Goal: Navigation & Orientation: Go to known website

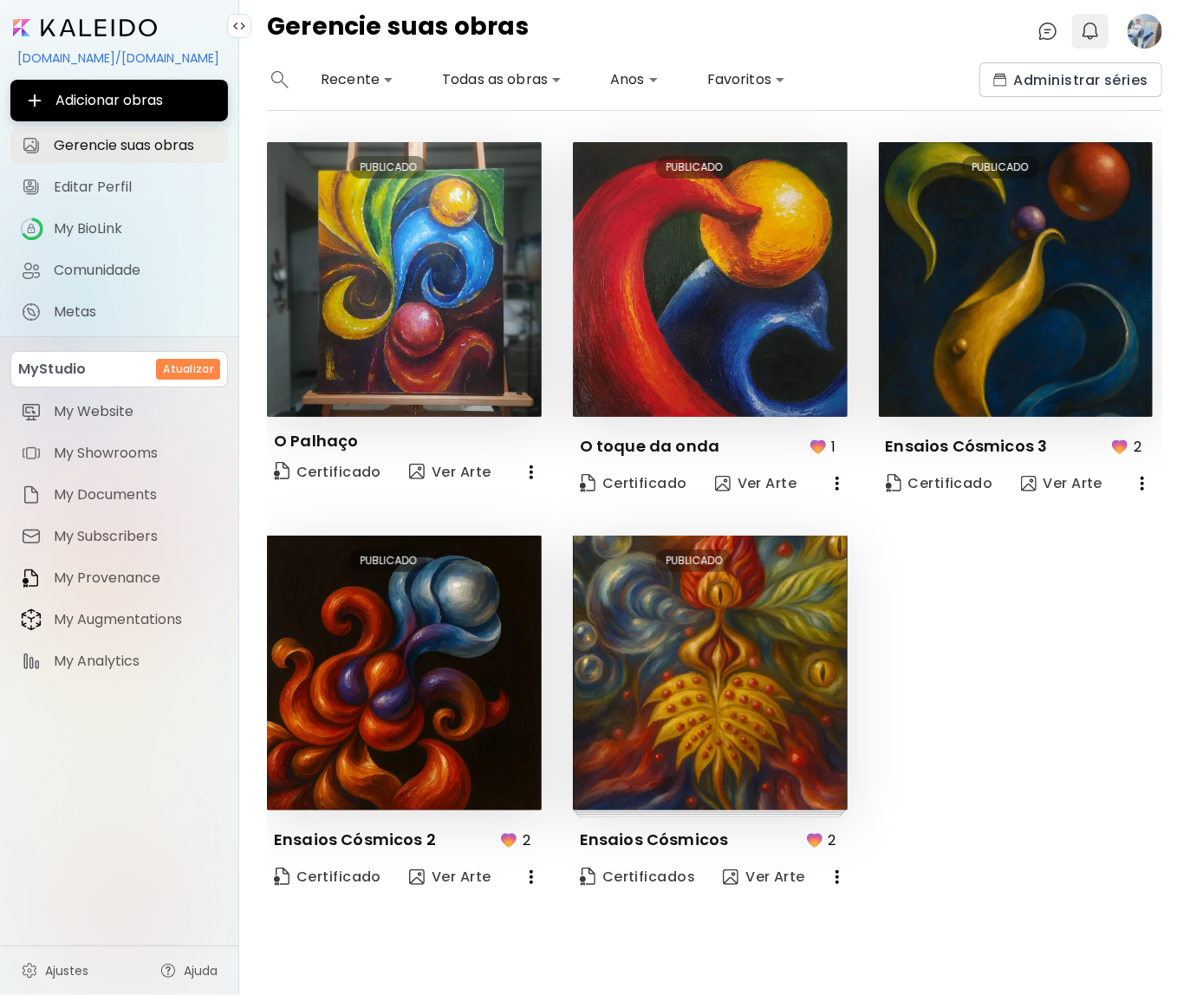
click at [1093, 29] on img "button" at bounding box center [1090, 31] width 21 height 21
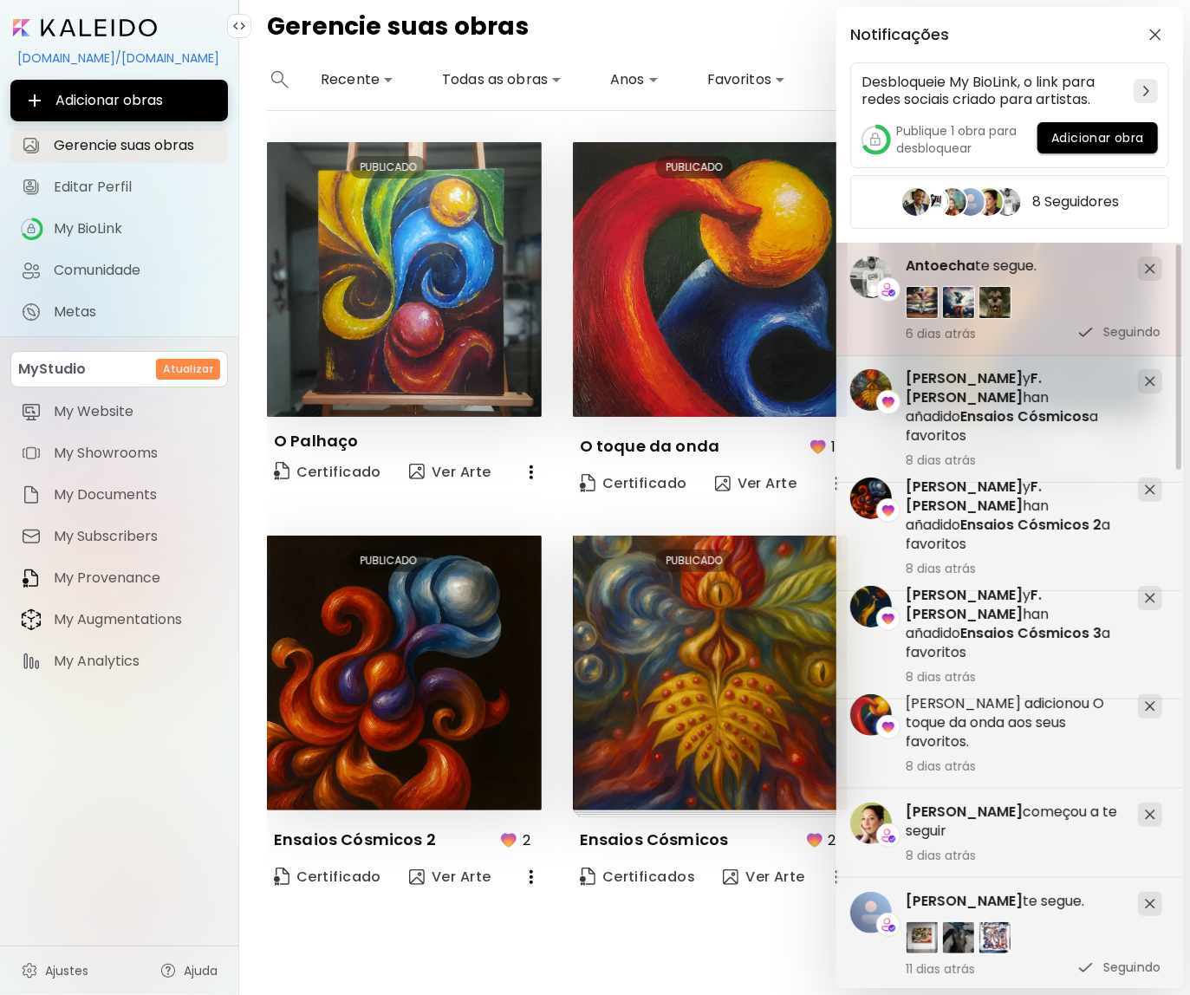
click at [1156, 267] on div at bounding box center [1150, 268] width 24 height 24
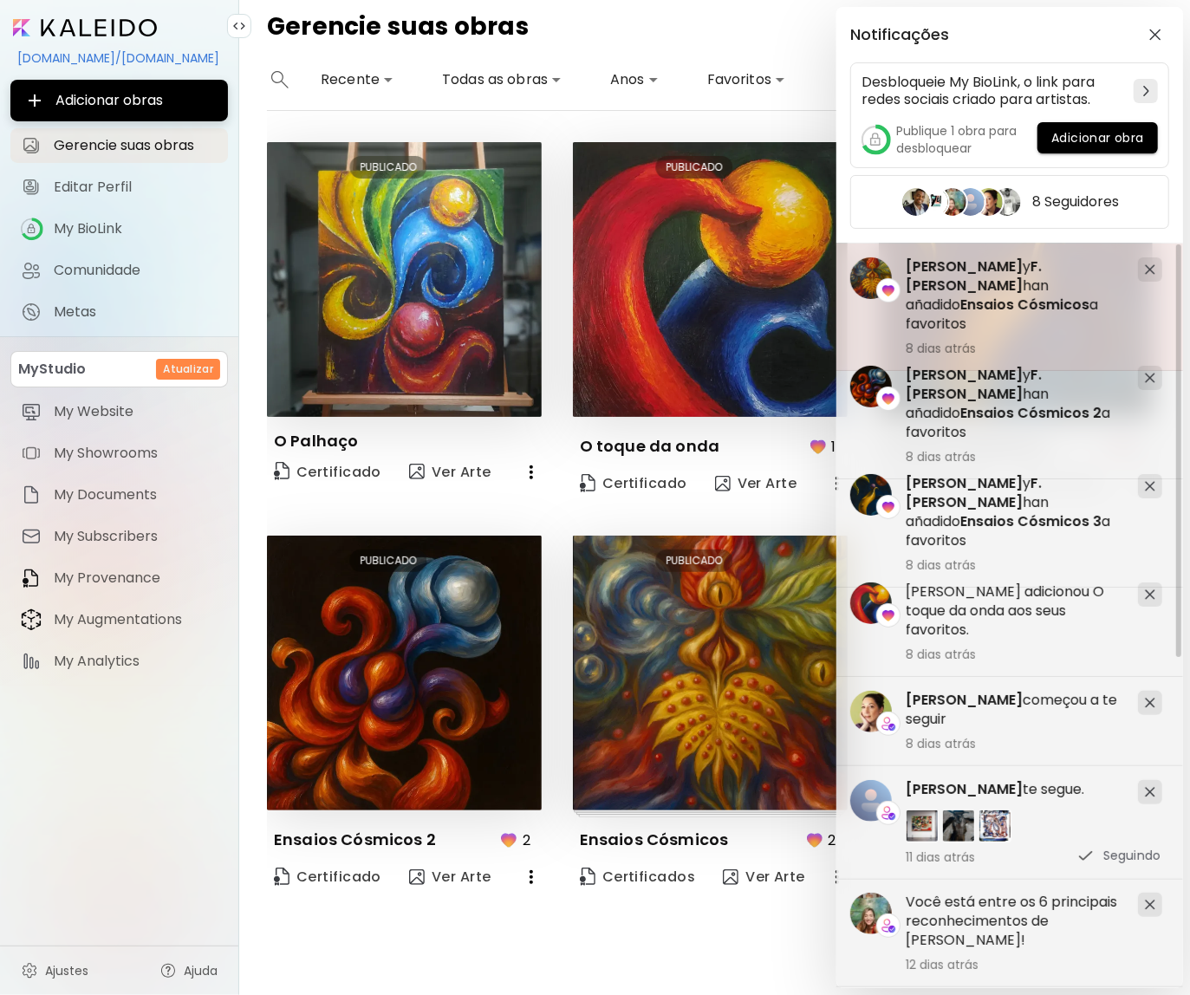
click at [1148, 264] on img at bounding box center [1150, 269] width 10 height 10
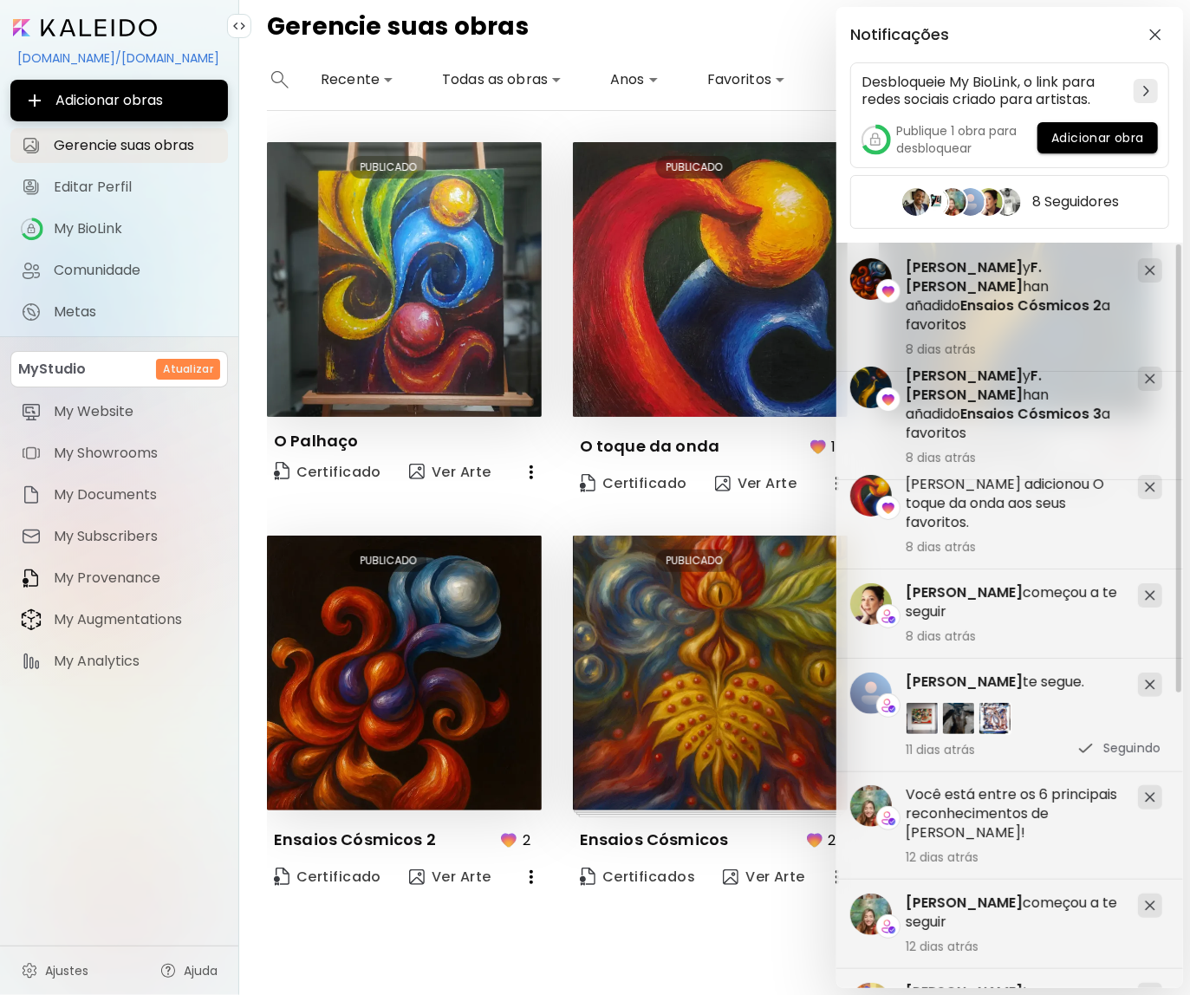
click at [81, 26] on div "Notificações Desbloqueie My BioLink, o link para redes sociais criado para arti…" at bounding box center [595, 497] width 1190 height 995
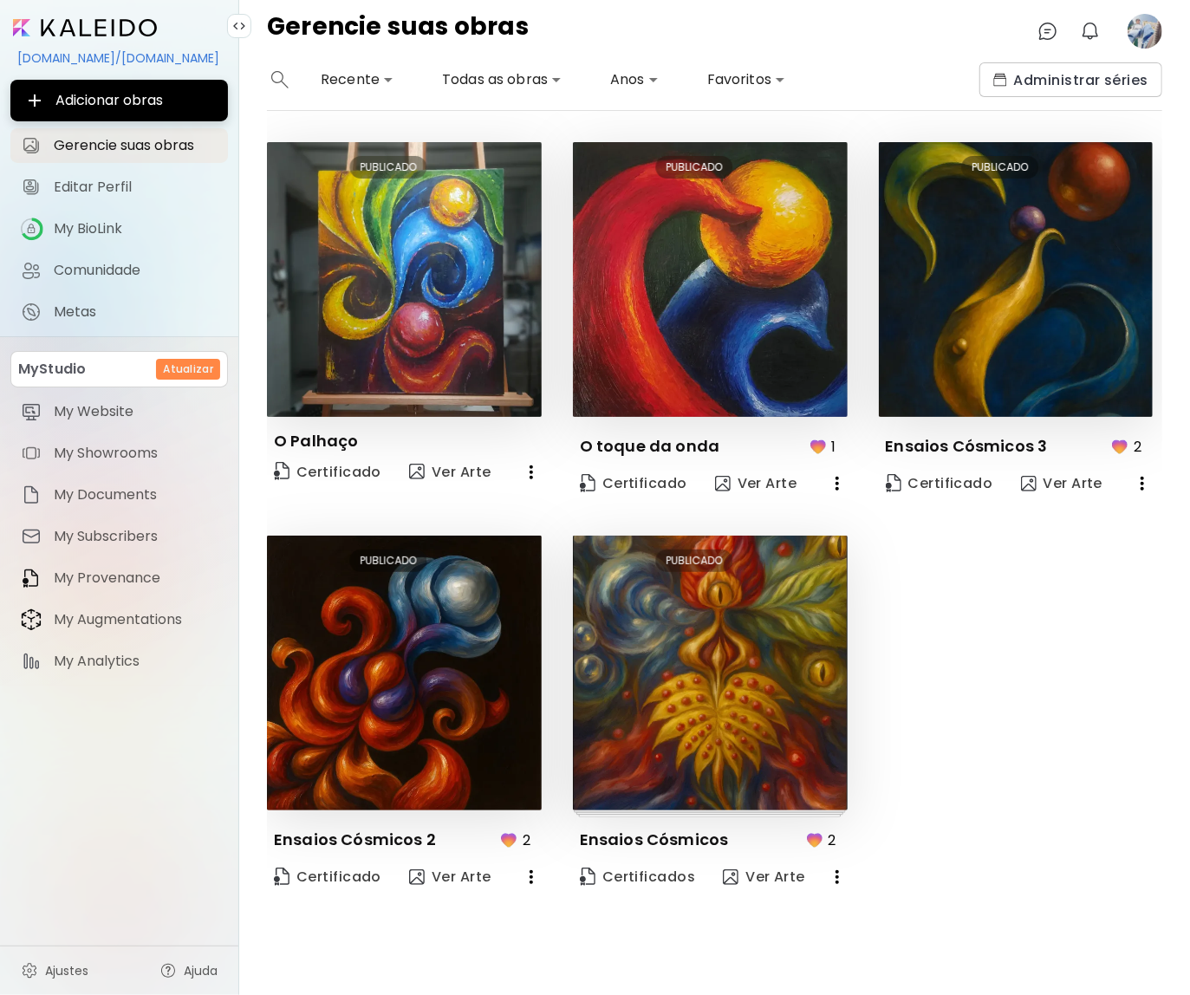
click at [79, 27] on input "image" at bounding box center [85, 27] width 144 height 17
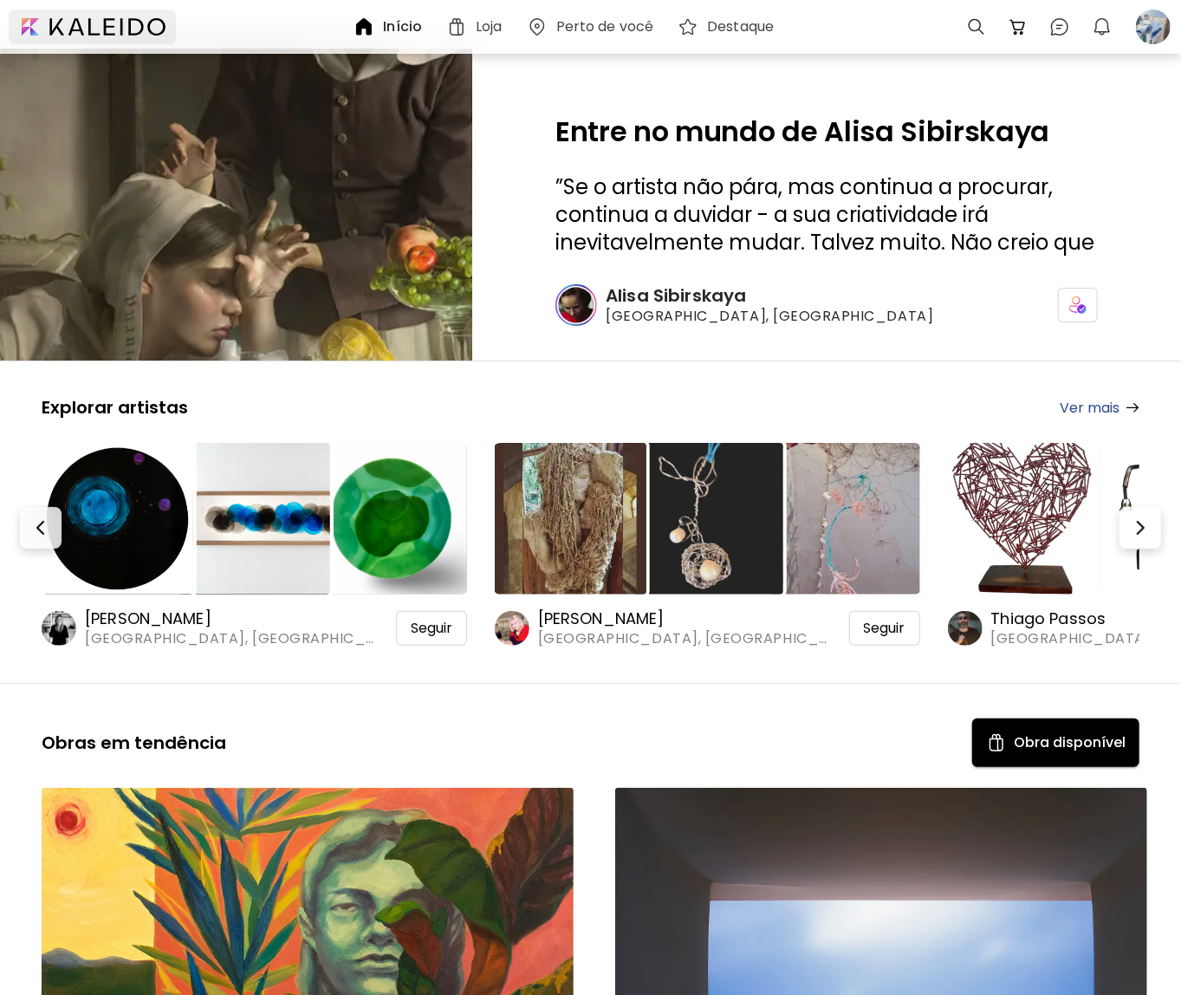
click at [83, 29] on div at bounding box center [92, 27] width 167 height 35
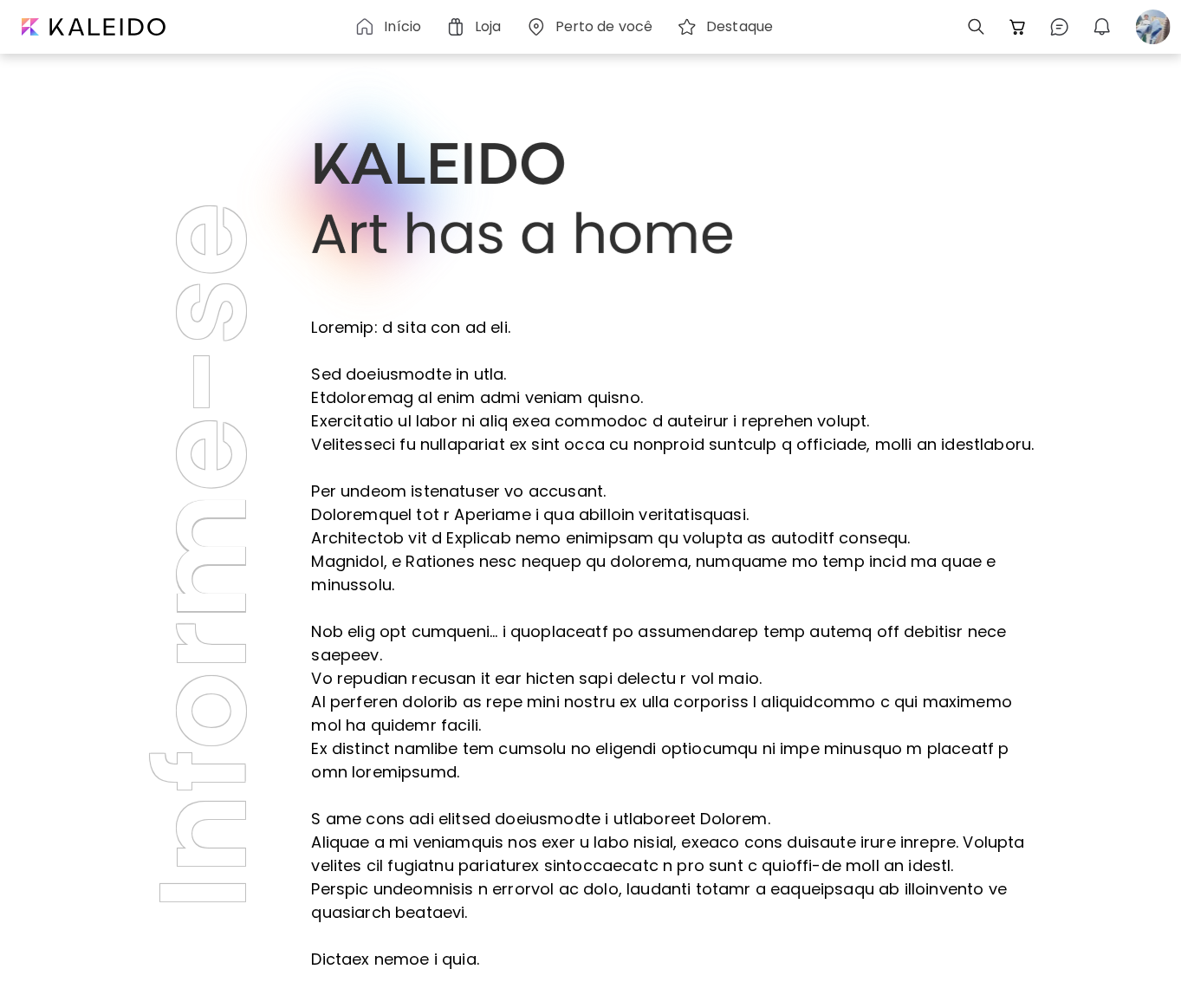
click at [382, 30] on div "Início" at bounding box center [391, 26] width 74 height 21
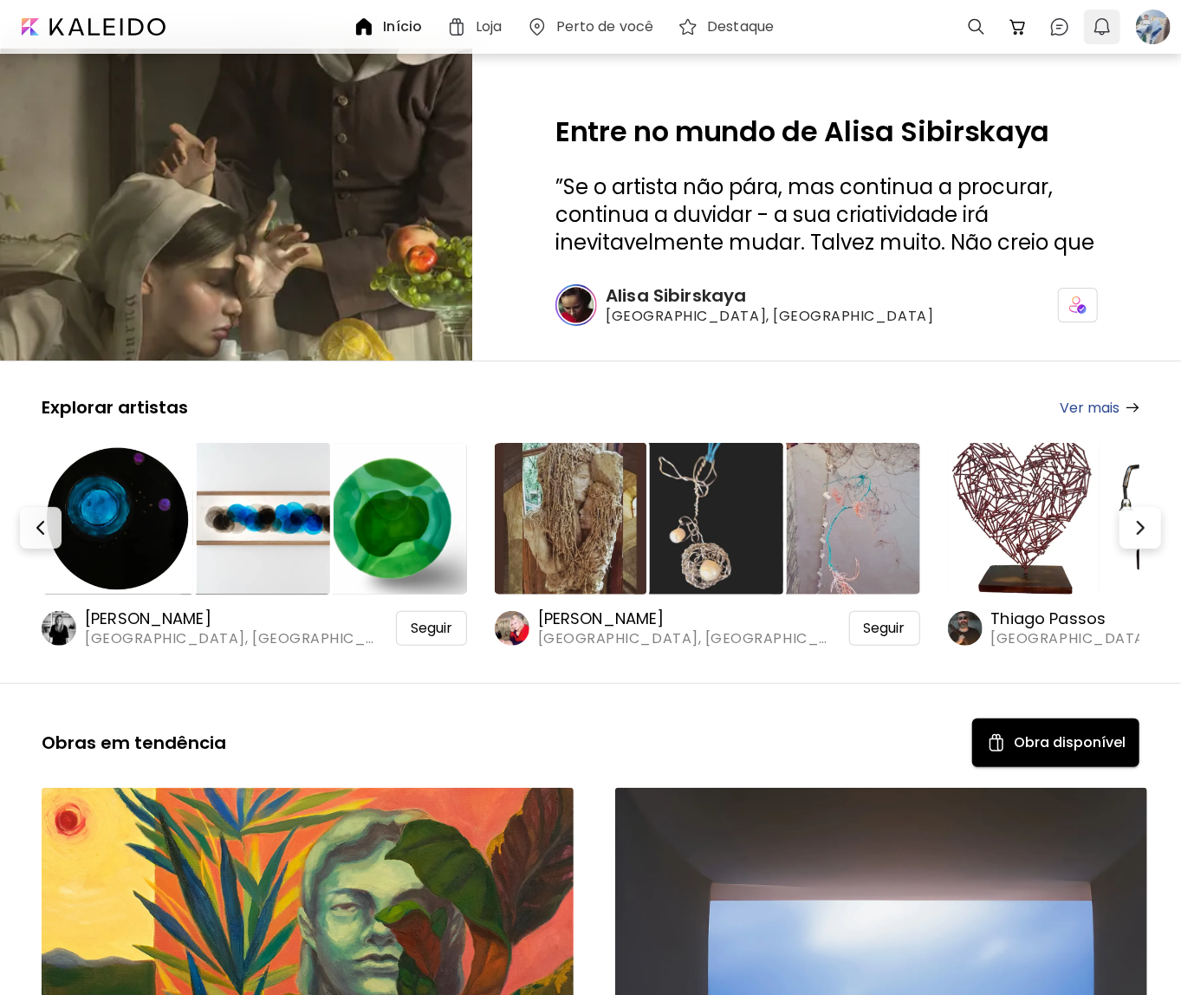
click at [1106, 32] on img "button" at bounding box center [1102, 26] width 21 height 21
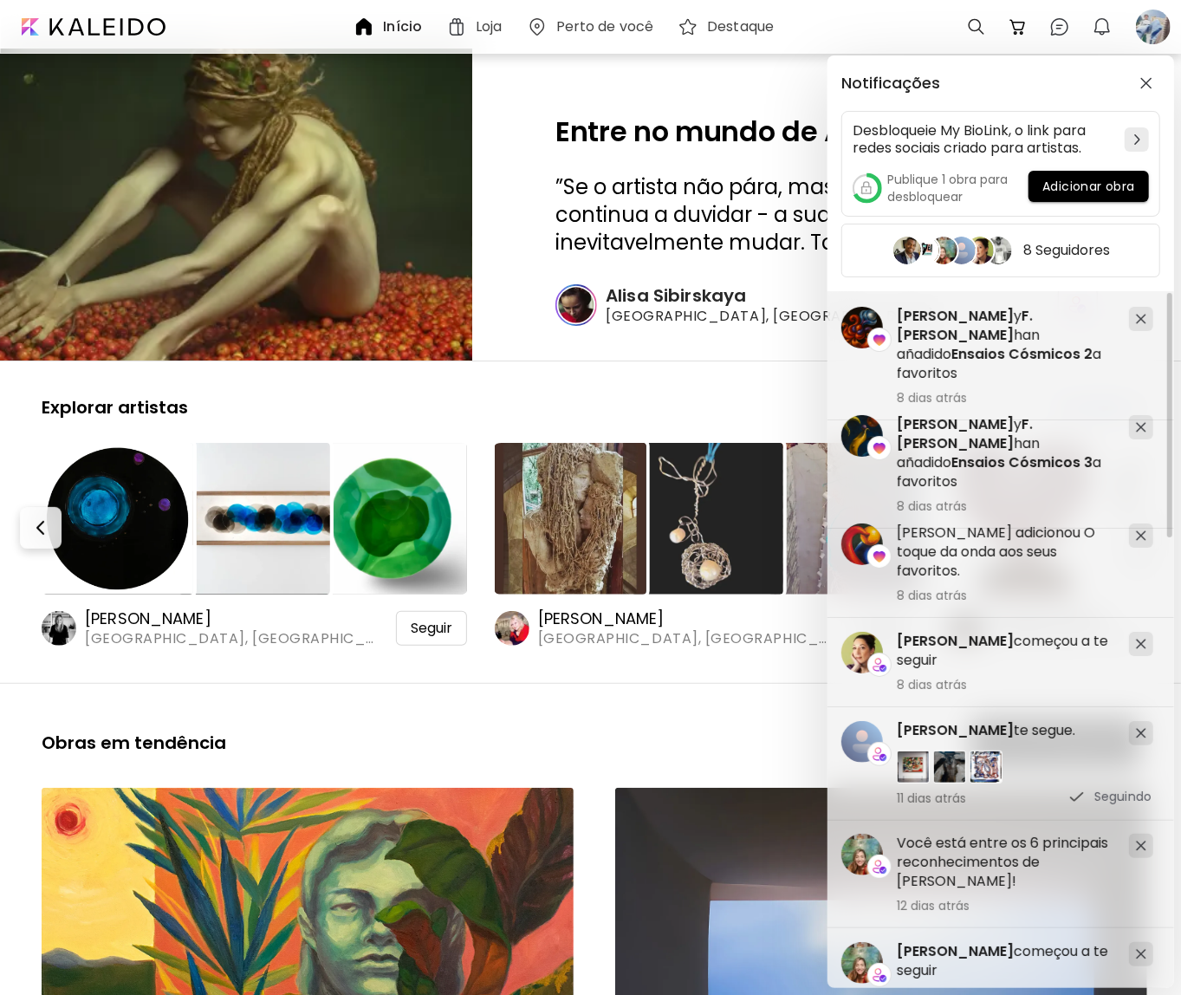
click at [628, 740] on div "Notificações Desbloqueie My BioLink, o link para redes sociais criado para arti…" at bounding box center [590, 497] width 1181 height 995
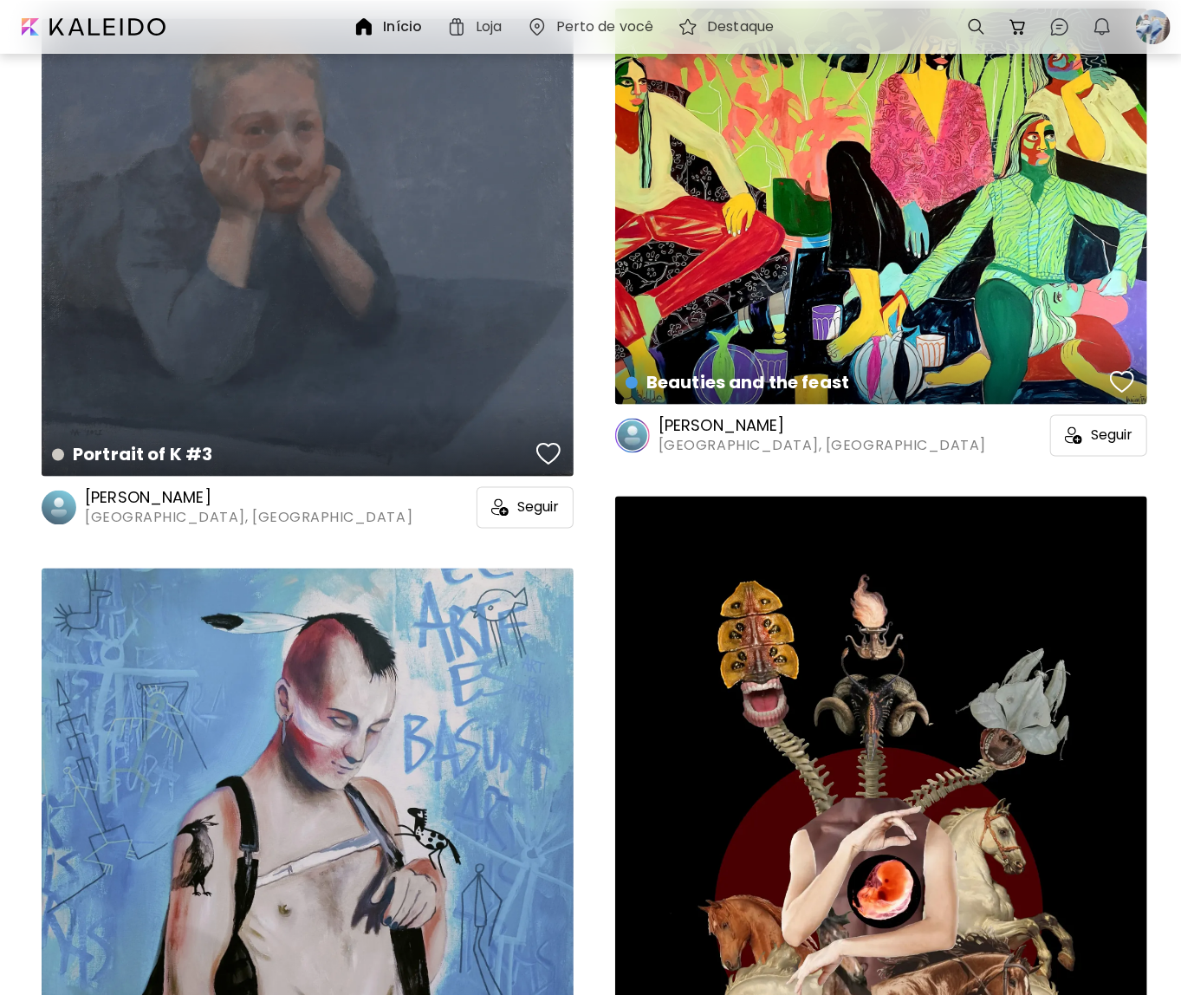
scroll to position [1646, 0]
